Goal: Information Seeking & Learning: Find specific fact

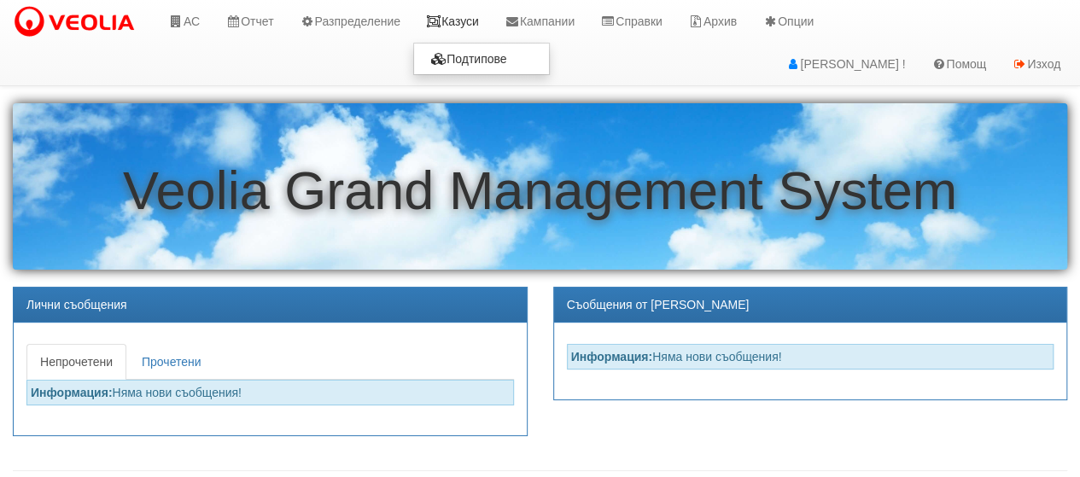
click at [478, 24] on link "Казуси" at bounding box center [452, 21] width 79 height 43
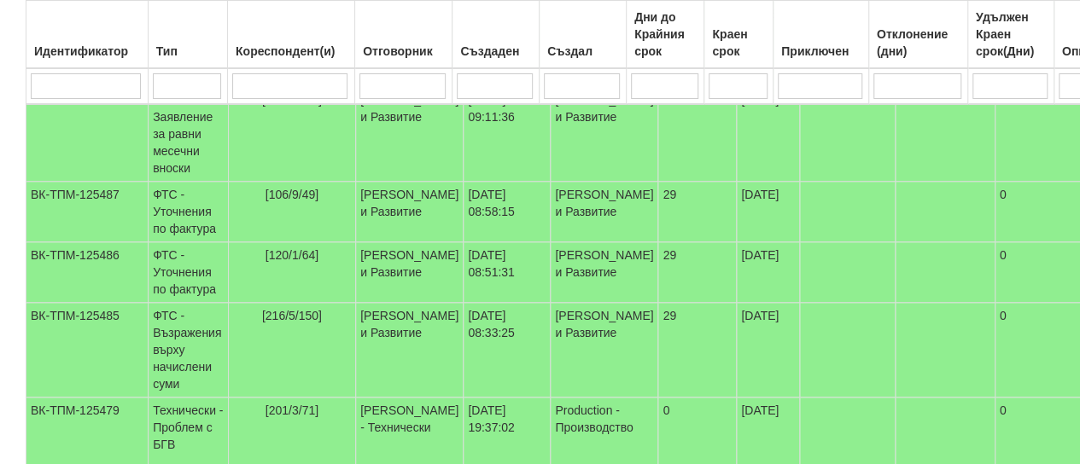
scroll to position [394, 0]
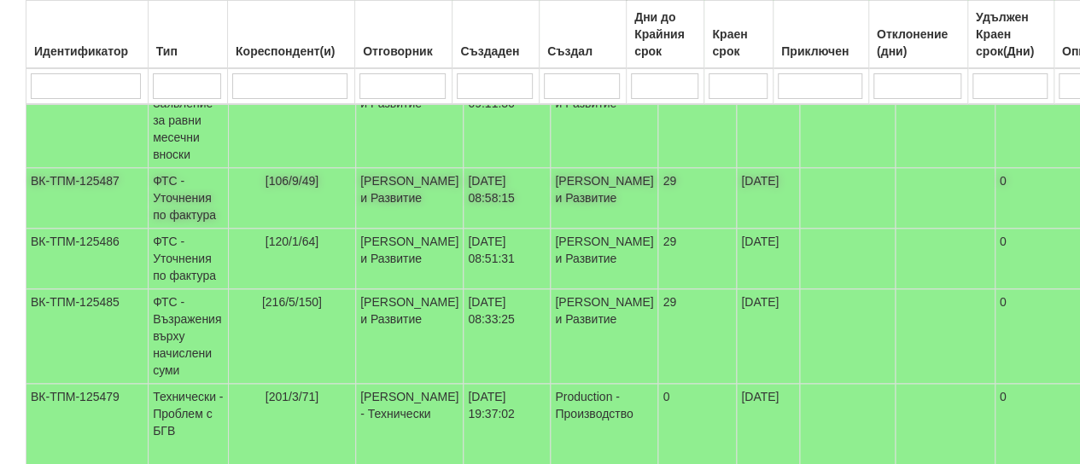
click at [180, 196] on td "ФТС - Уточнения по фактура" at bounding box center [189, 198] width 80 height 61
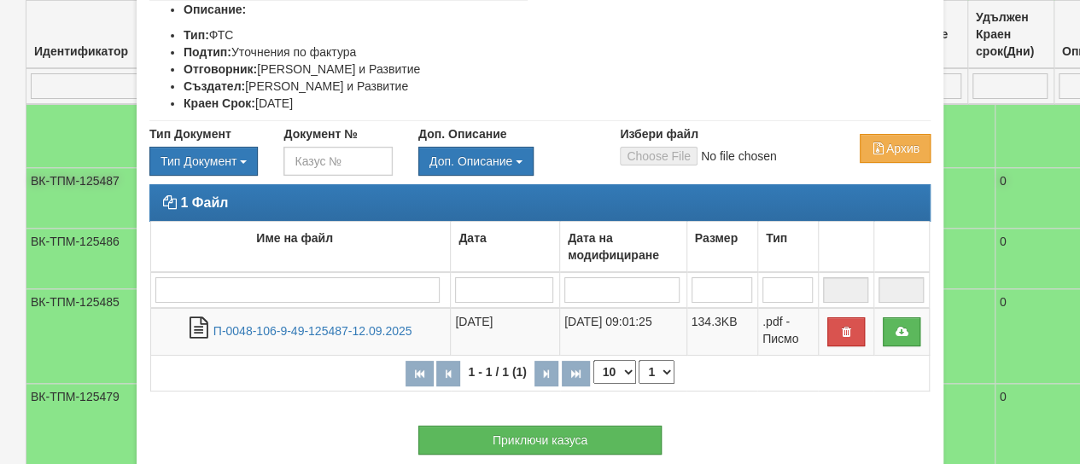
scroll to position [248, 0]
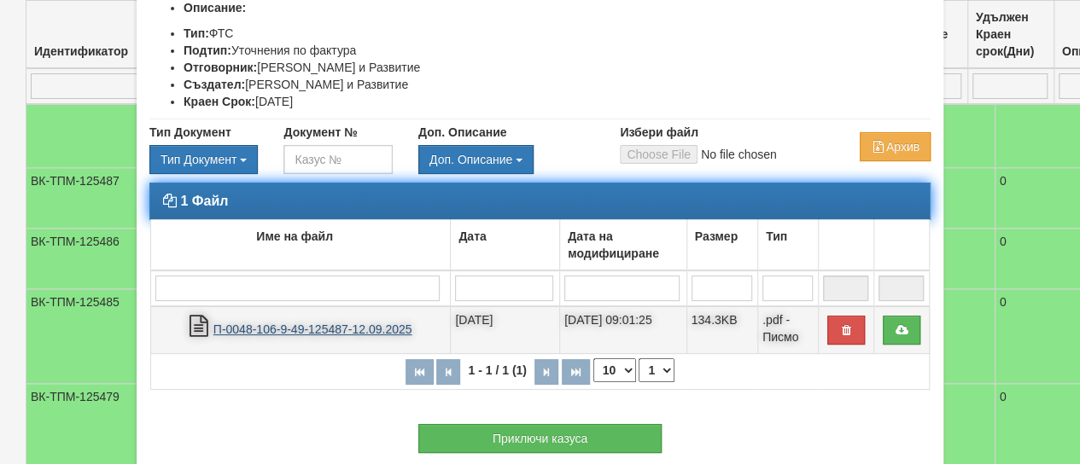
click at [301, 323] on link "П-0048-106-9-49-125487-12.09.2025" at bounding box center [312, 330] width 199 height 14
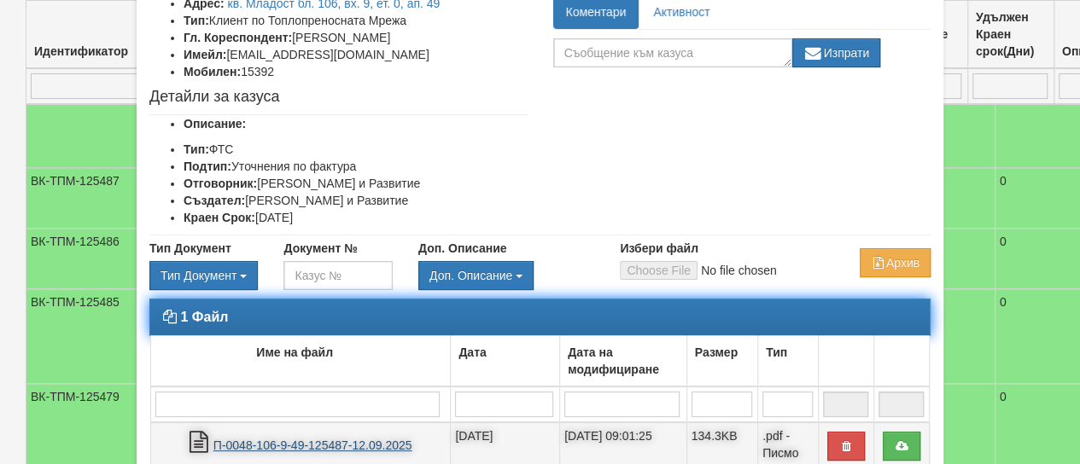
scroll to position [0, 0]
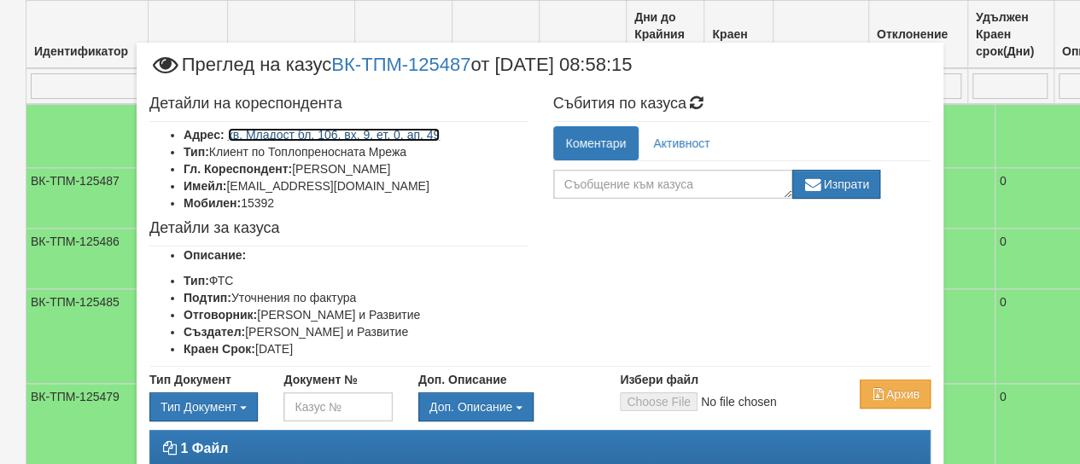
click at [359, 133] on link "кв. Младост бл. 106, вх. 9, ет. 0, ап. 49" at bounding box center [334, 135] width 213 height 14
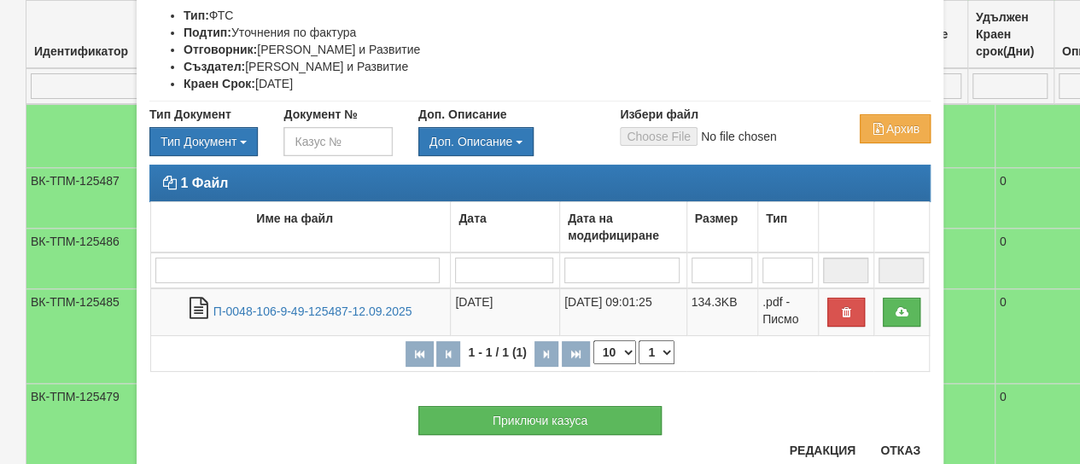
scroll to position [271, 0]
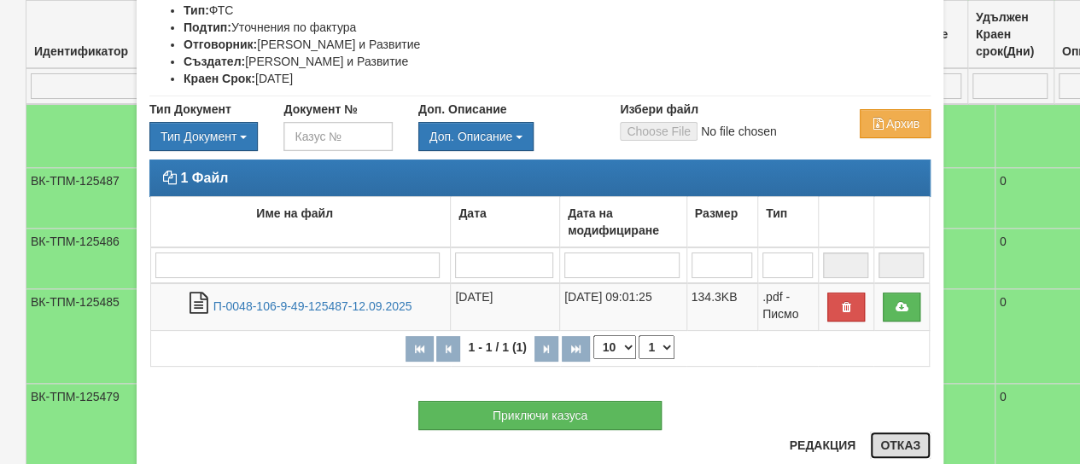
click at [895, 446] on button "Отказ" at bounding box center [900, 445] width 61 height 27
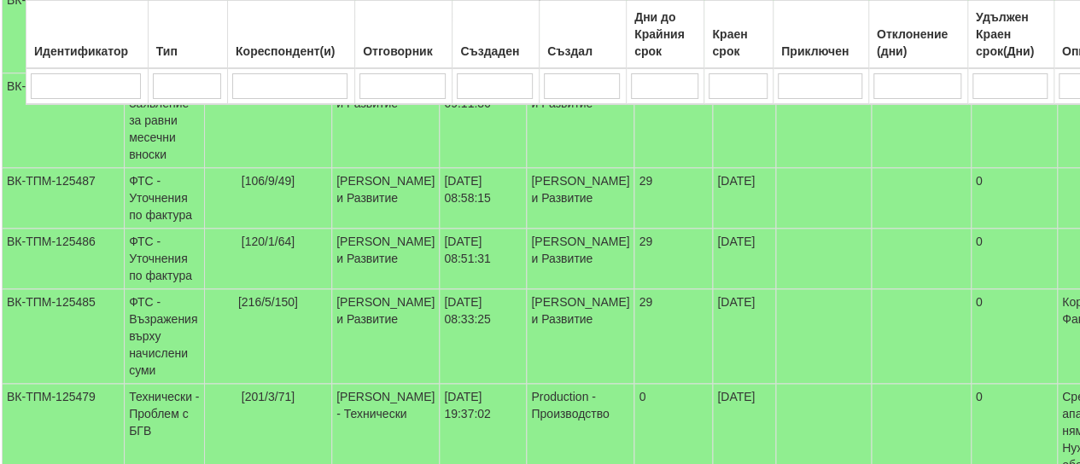
scroll to position [394, 0]
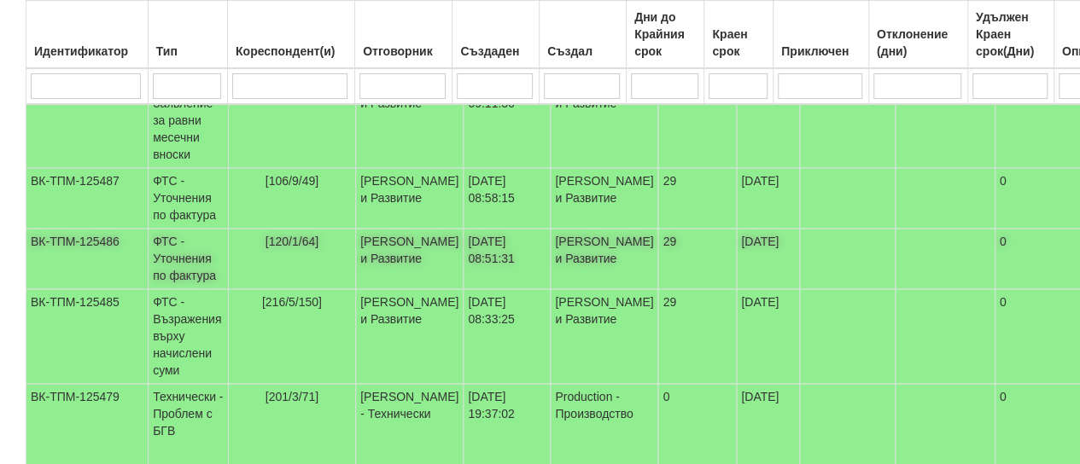
click at [201, 289] on td "ФТС - Уточнения по фактура" at bounding box center [189, 259] width 80 height 61
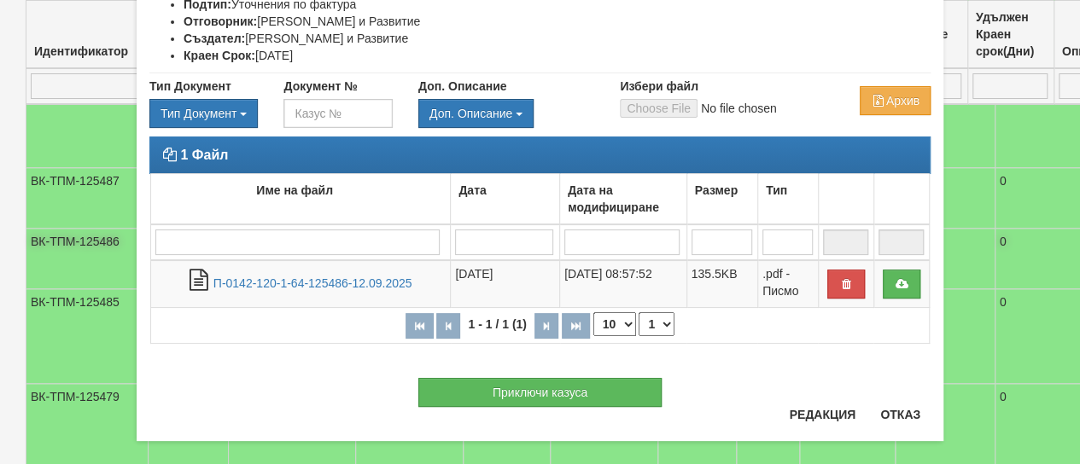
scroll to position [295, 0]
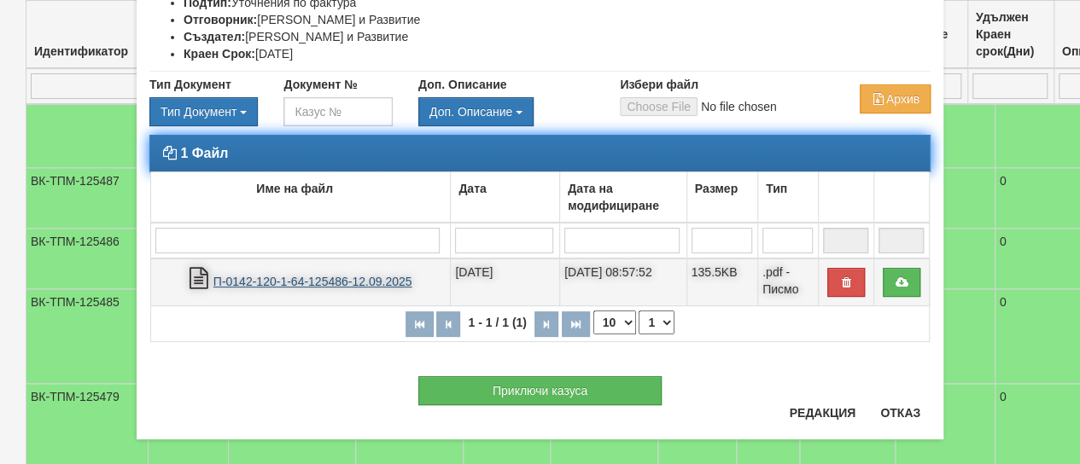
click at [344, 280] on link "П-0142-120-1-64-125486-12.09.2025" at bounding box center [312, 282] width 199 height 14
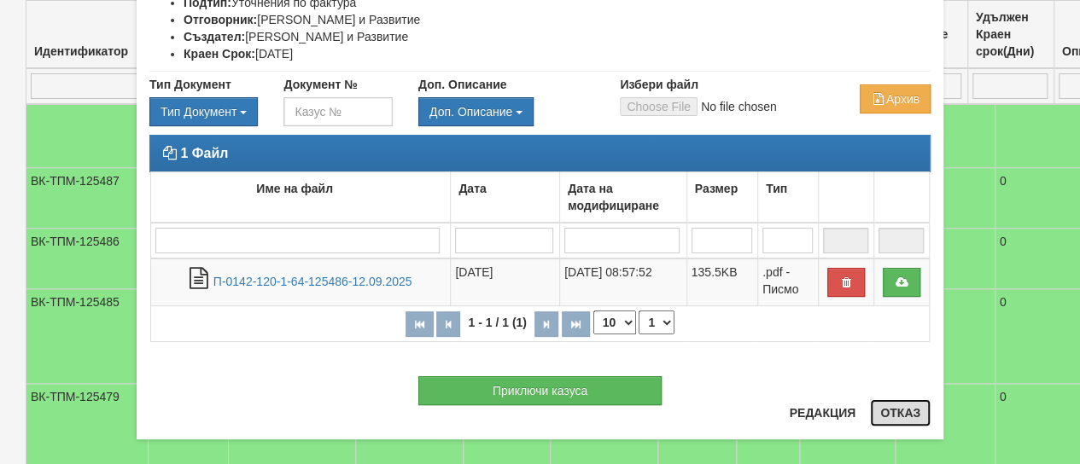
click at [895, 415] on button "Отказ" at bounding box center [900, 413] width 61 height 27
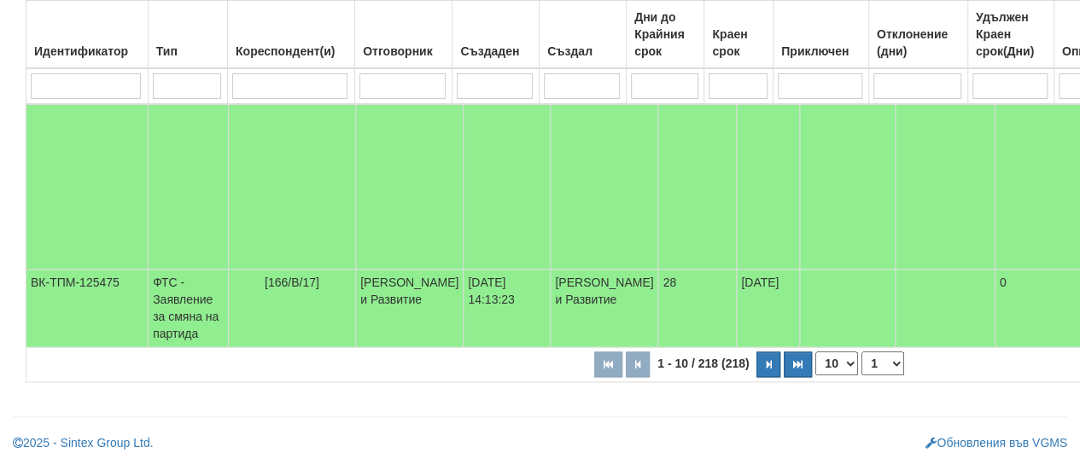
scroll to position [996, 0]
click at [766, 370] on icon "button" at bounding box center [768, 364] width 5 height 9
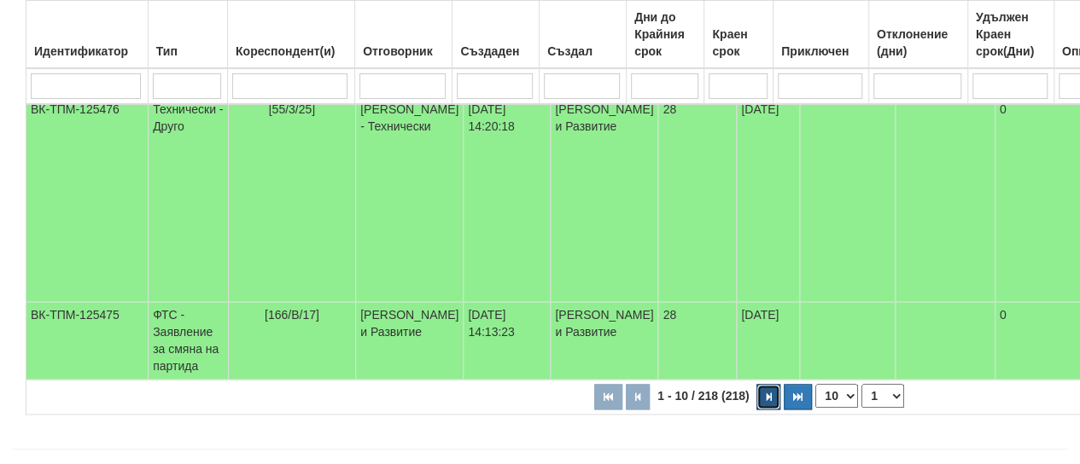
select select "2"
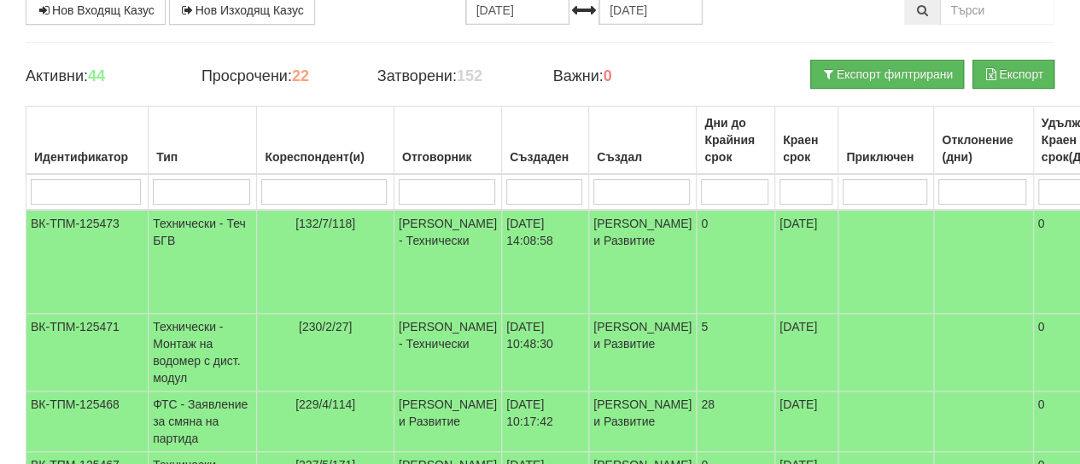
scroll to position [169, 0]
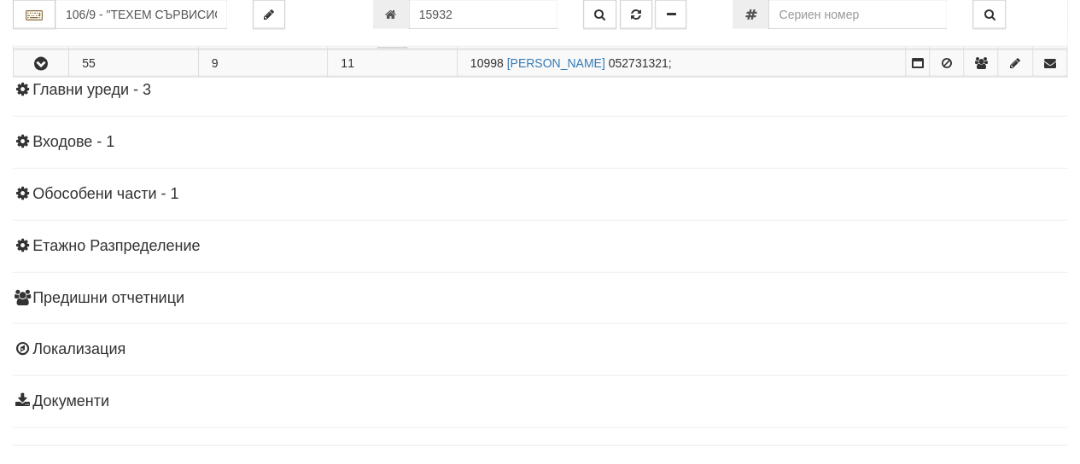
scroll to position [2065, 0]
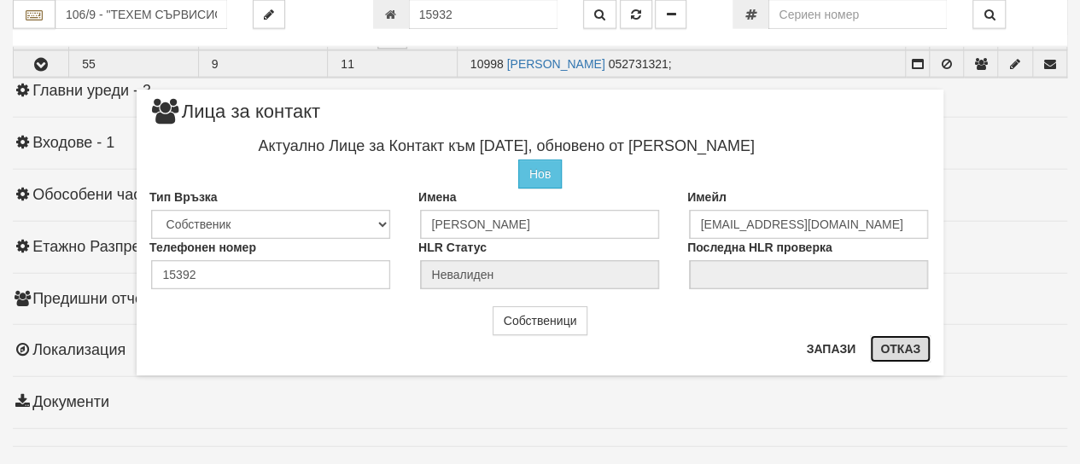
click at [895, 347] on button "Отказ" at bounding box center [900, 349] width 61 height 27
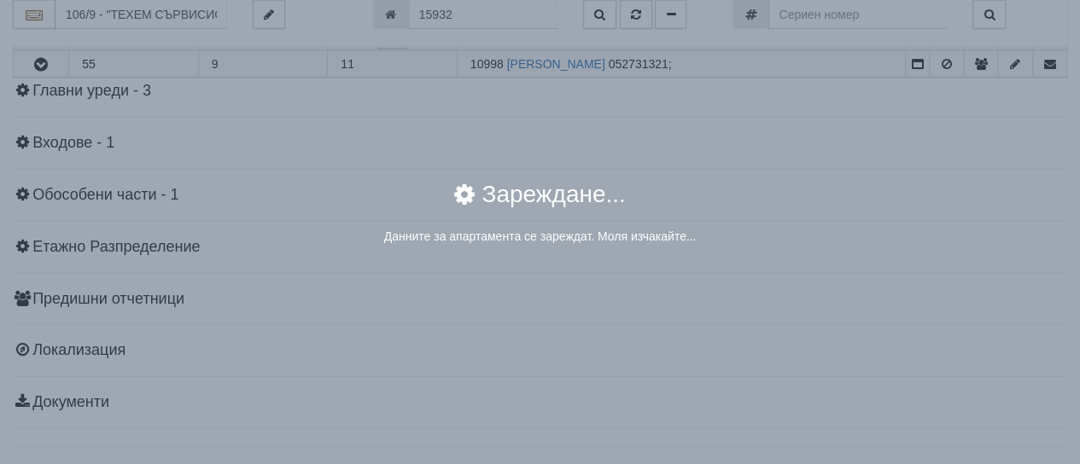
click at [975, 196] on div "× Зареждане... Данните за апартамента се зареждат. Моля изчакайте..." at bounding box center [540, 137] width 999 height 274
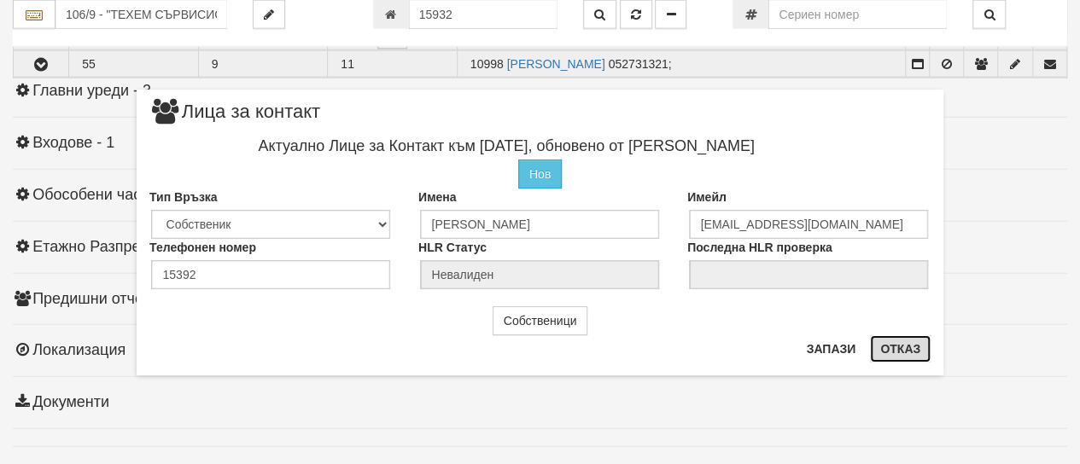
click at [897, 356] on button "Отказ" at bounding box center [900, 349] width 61 height 27
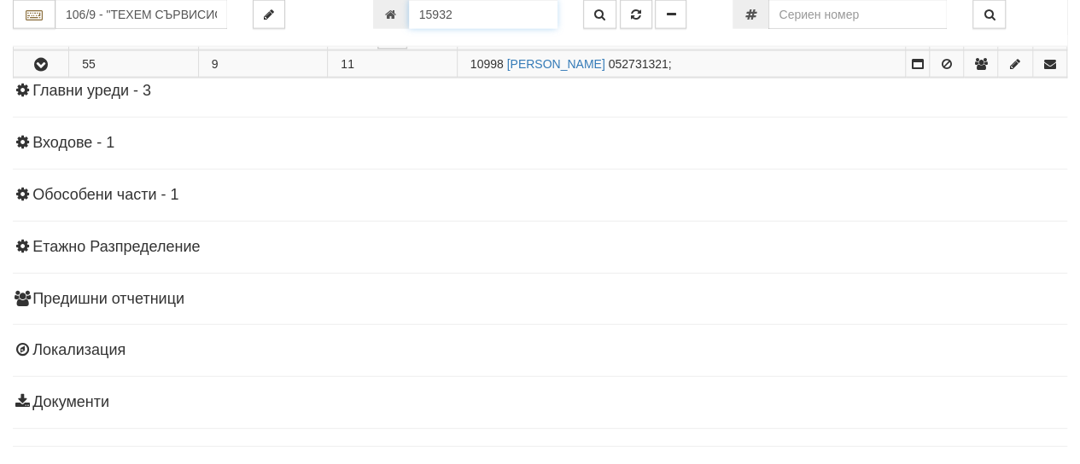
click at [475, 9] on input "15932" at bounding box center [483, 14] width 149 height 29
type input "15392"
type input "115/5,6 - "ХОЛИДЕЙ И РАЙЗЕН" ЕООД"
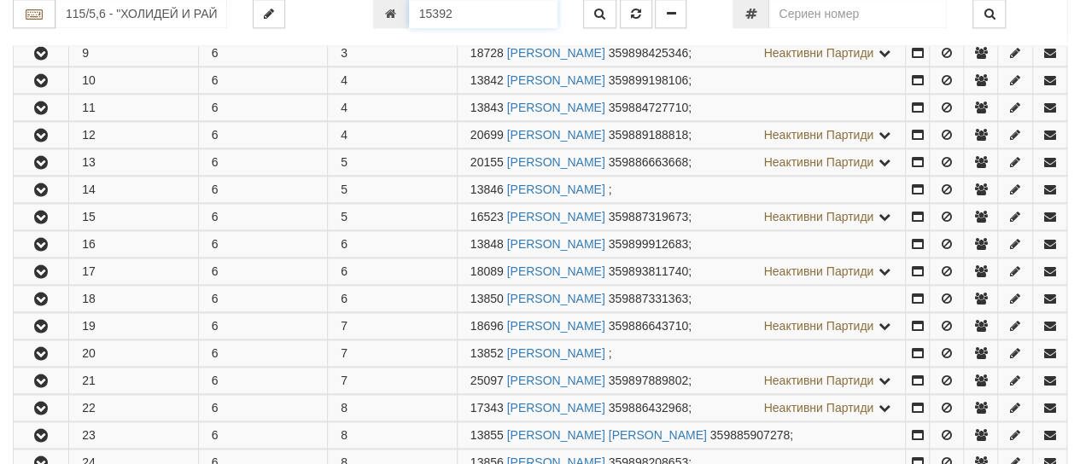
scroll to position [931, 0]
